Goal: Check status: Check status

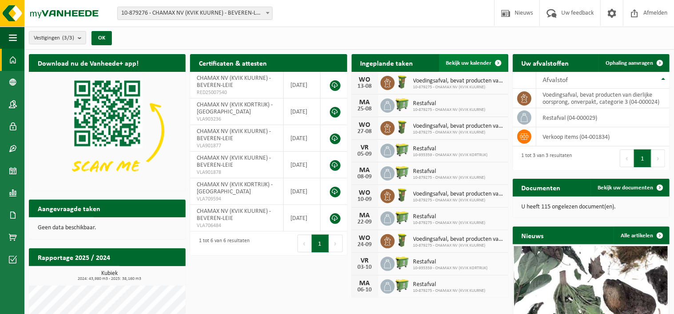
click at [481, 64] on span "Bekijk uw kalender" at bounding box center [469, 63] width 46 height 6
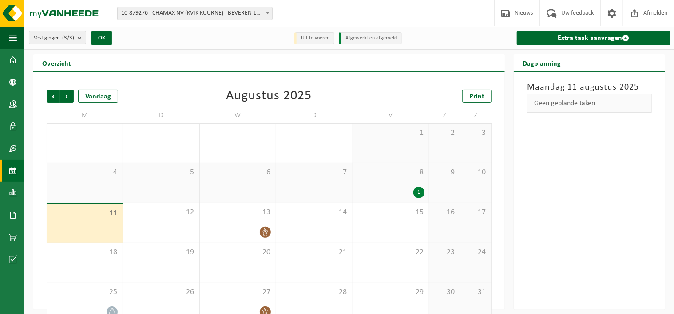
click at [200, 8] on span "10-879276 - CHAMAX NV (KVIK KUURNE) - BEVEREN-LEIE" at bounding box center [195, 13] width 154 height 12
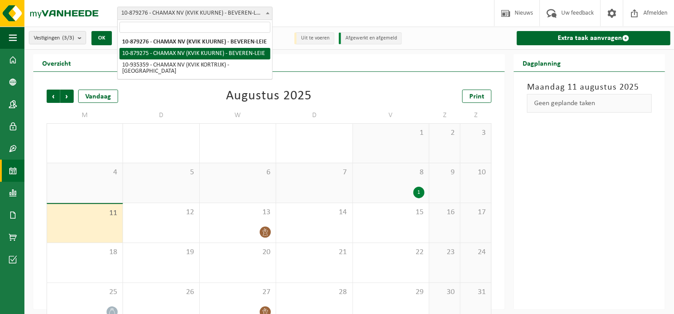
select select "109011"
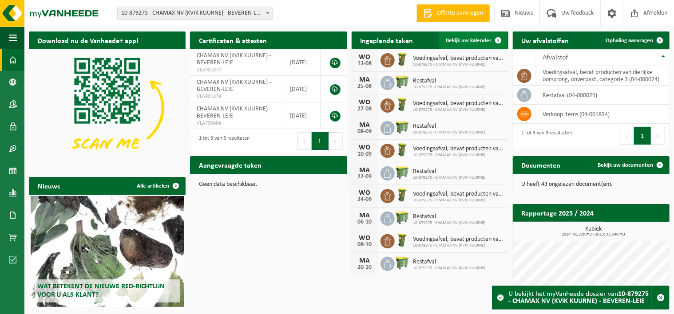
click at [469, 39] on span "Bekijk uw kalender" at bounding box center [469, 41] width 46 height 6
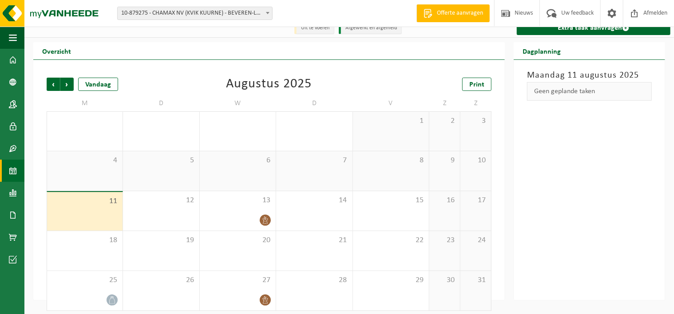
scroll to position [15, 0]
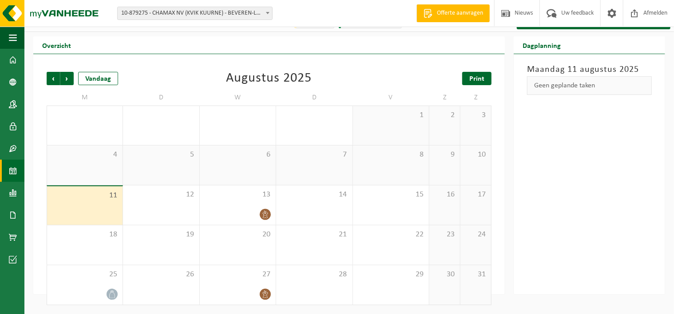
click at [482, 79] on span "Print" at bounding box center [476, 78] width 15 height 7
click at [69, 82] on span "Volgende" at bounding box center [66, 78] width 13 height 13
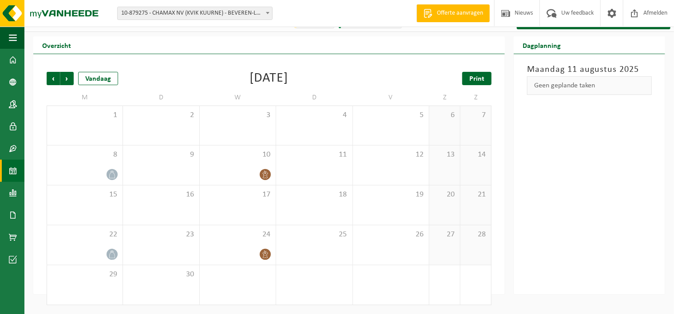
click at [470, 76] on span "Print" at bounding box center [476, 78] width 15 height 7
